Goal: Check status: Check status

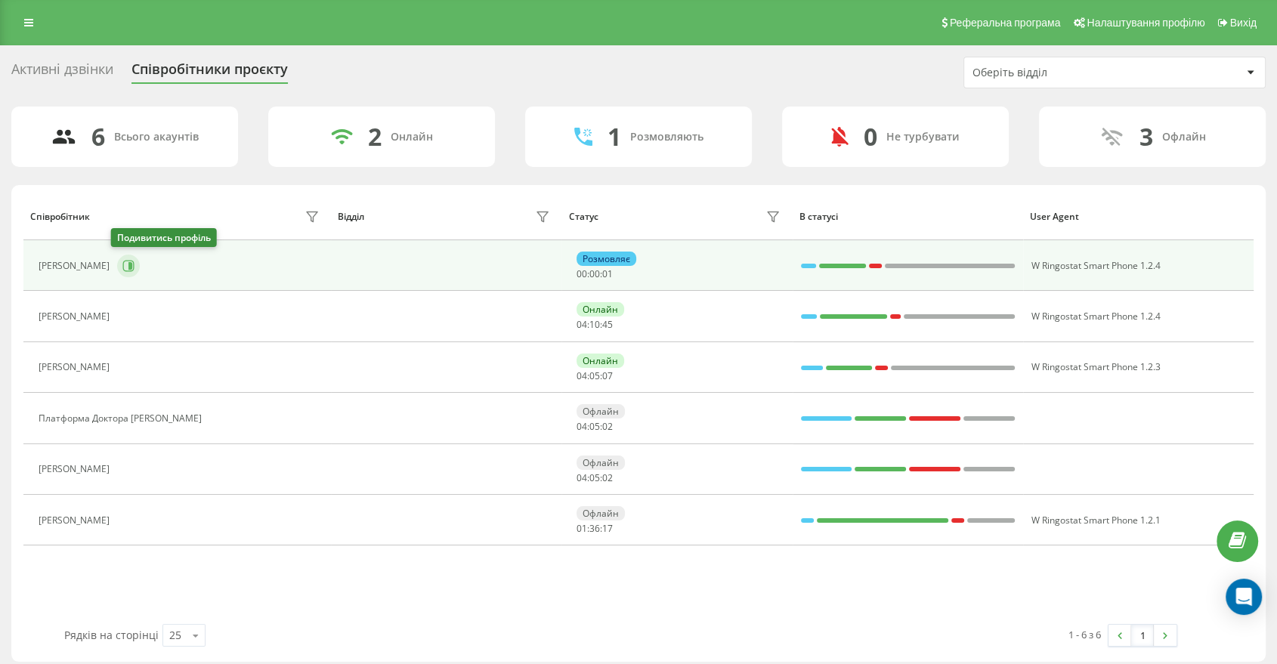
click at [130, 259] on button at bounding box center [128, 266] width 23 height 23
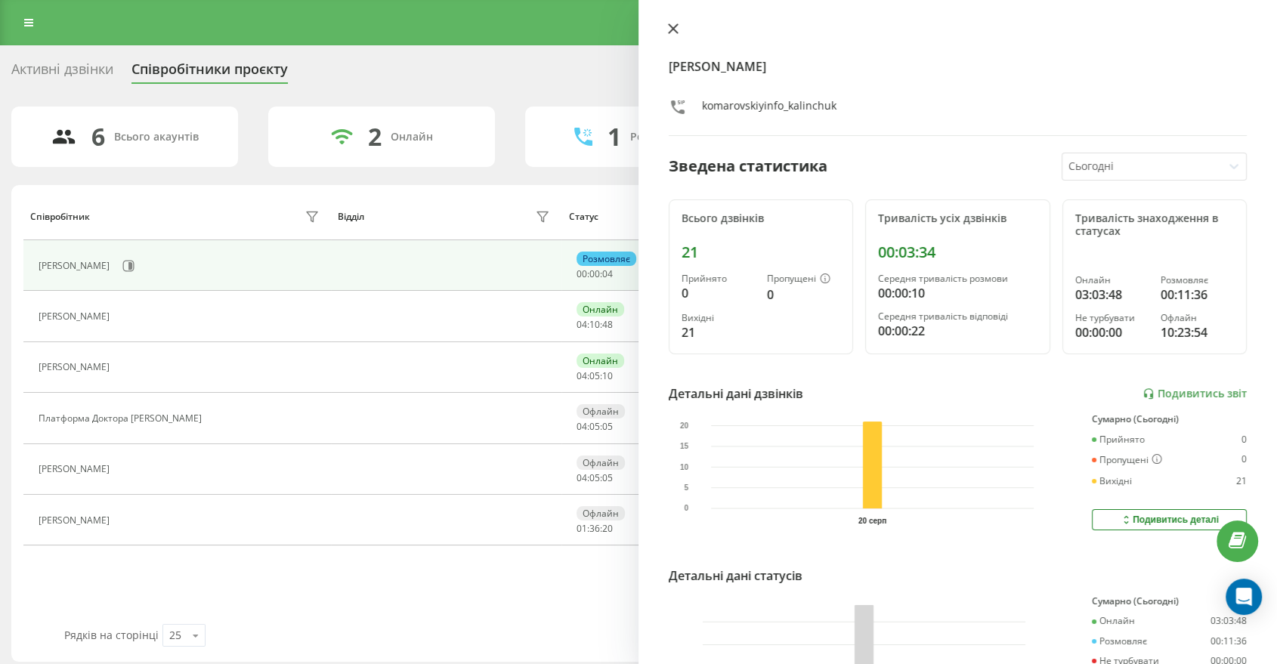
click at [676, 32] on icon at bounding box center [673, 28] width 9 height 9
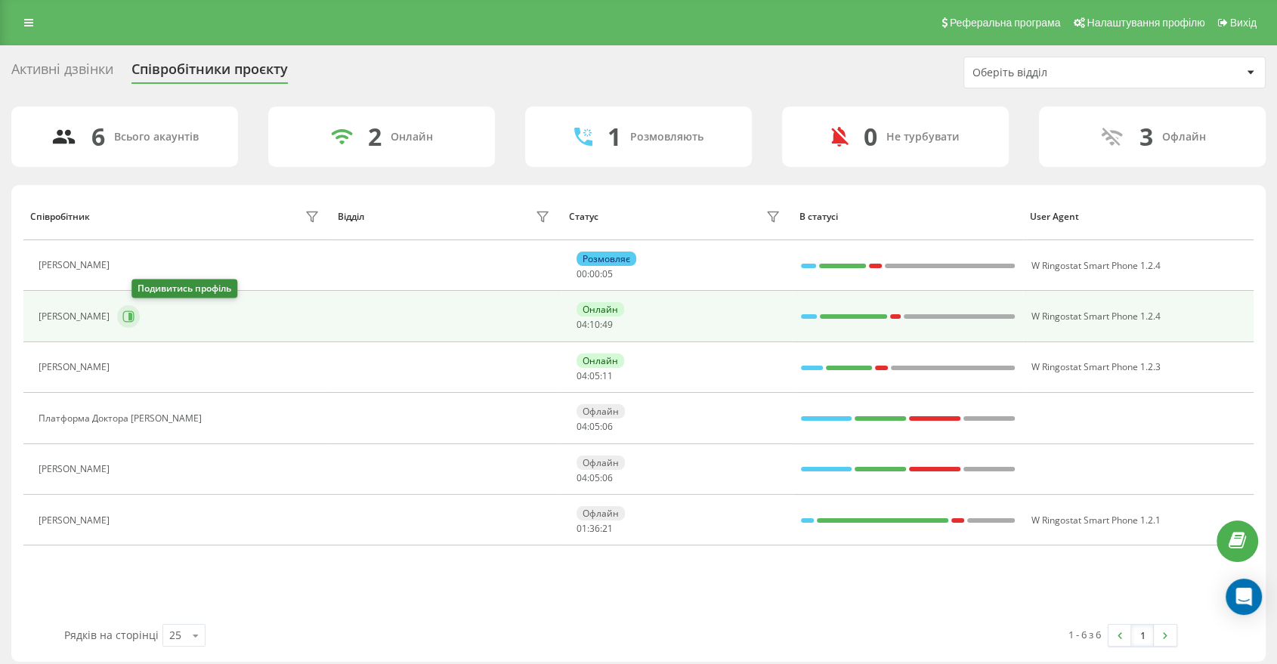
click at [132, 317] on icon at bounding box center [130, 317] width 4 height 8
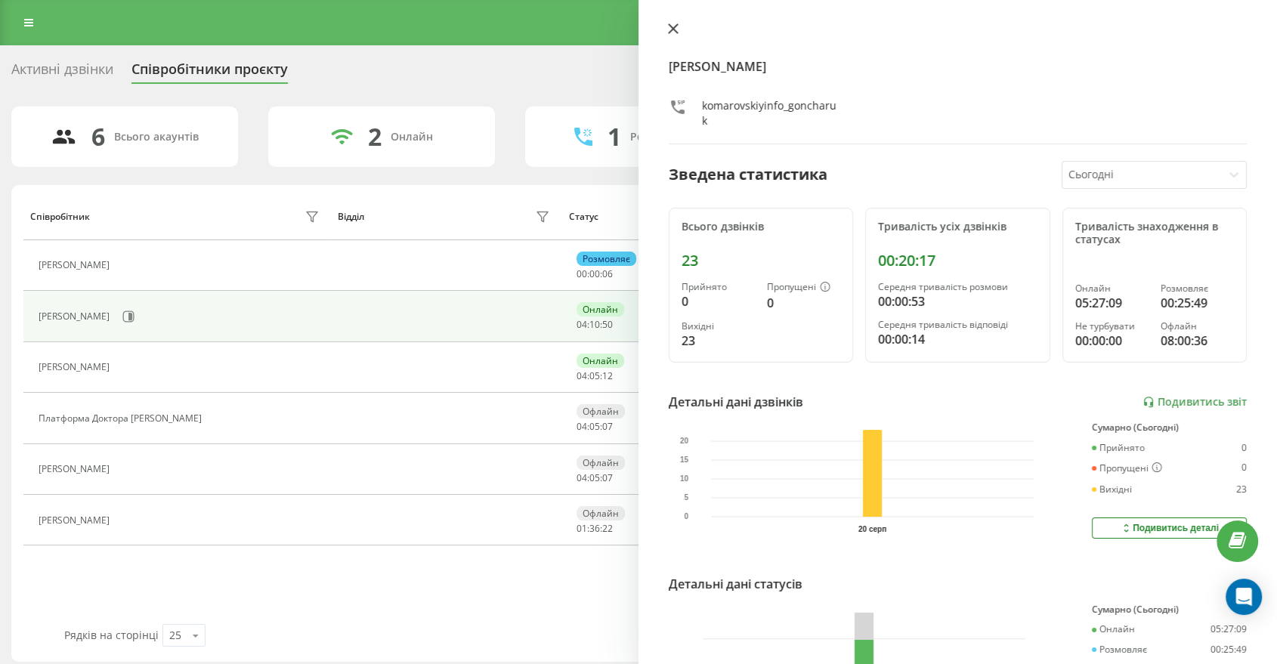
click at [675, 27] on icon at bounding box center [673, 28] width 9 height 9
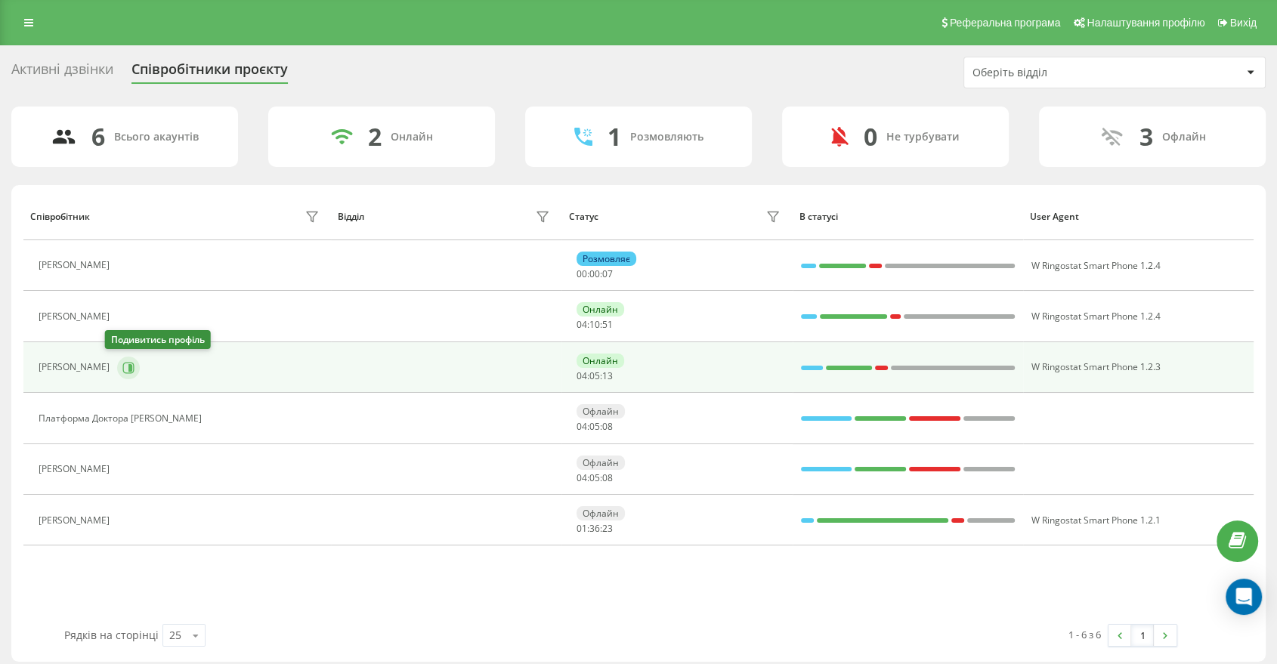
click at [128, 369] on icon at bounding box center [130, 367] width 4 height 8
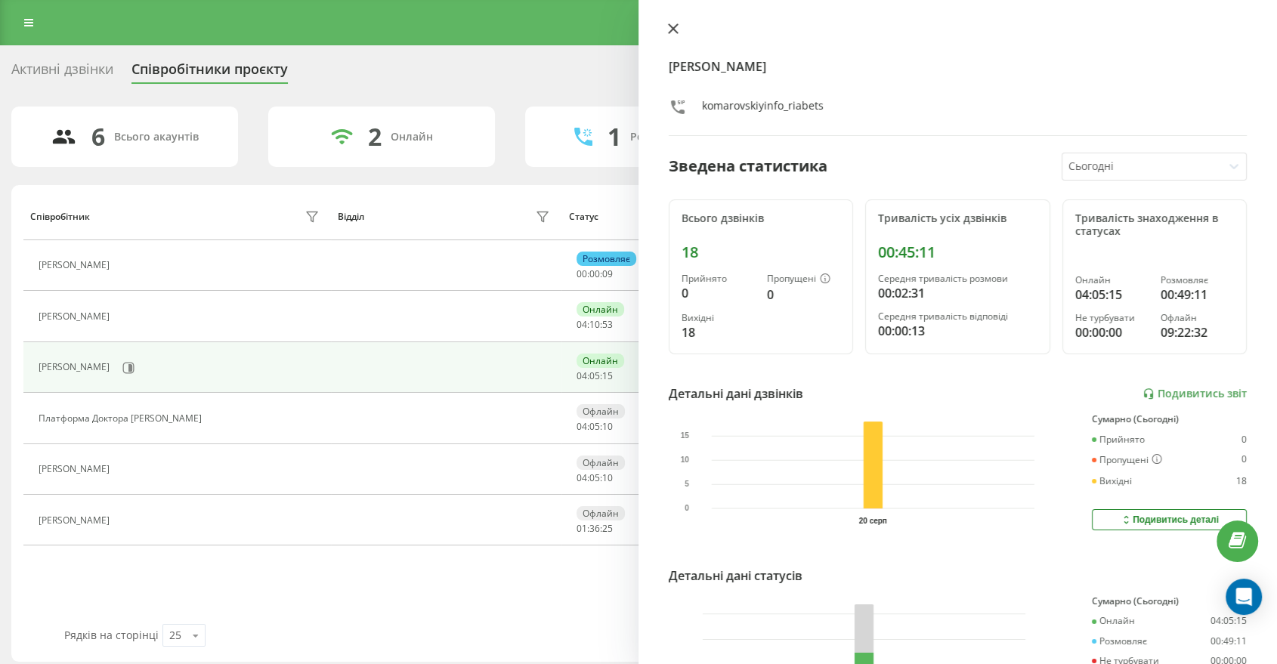
click at [674, 29] on icon at bounding box center [673, 28] width 9 height 9
